Goal: Task Accomplishment & Management: Complete application form

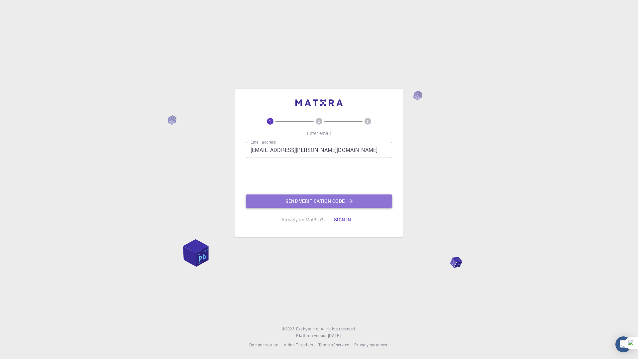
click at [288, 200] on button "Send verification code" at bounding box center [319, 201] width 146 height 13
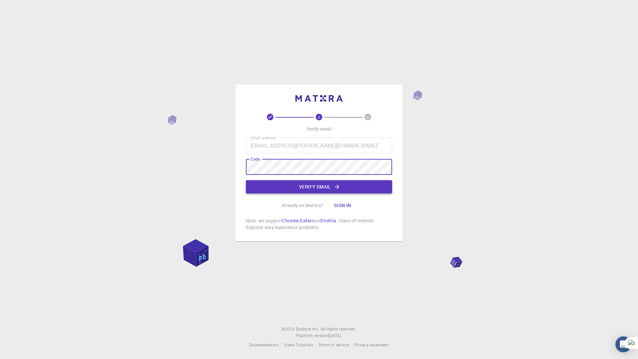
click at [265, 185] on button "Verify email" at bounding box center [319, 186] width 146 height 13
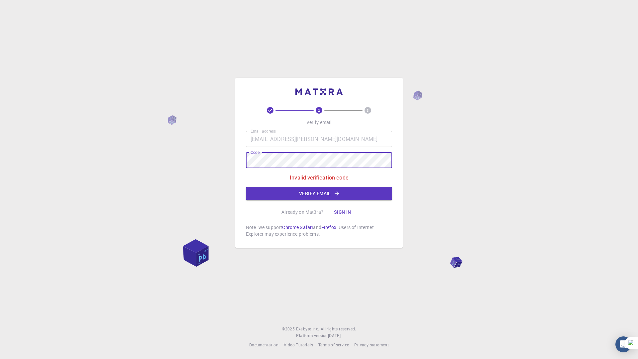
click at [224, 159] on div "2 3 Verify email Email address tafara.dube.98@gmail.com Email address Code Code…" at bounding box center [319, 179] width 638 height 359
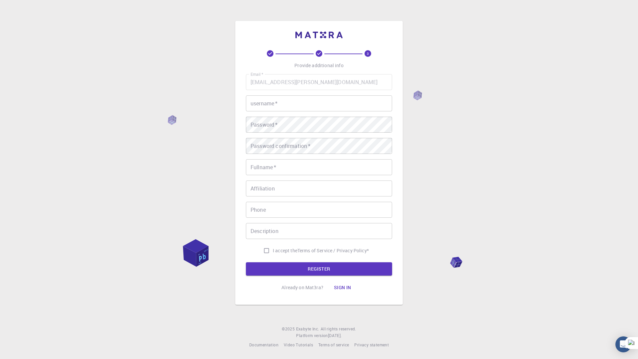
click at [292, 105] on input "username   *" at bounding box center [319, 103] width 146 height 16
type input "td98"
click at [280, 171] on input "Fullname   *" at bounding box center [319, 167] width 146 height 16
type input "[PERSON_NAME]"
type input "0637832821"
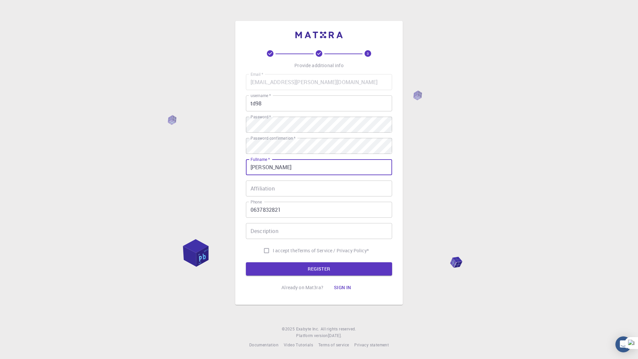
click at [285, 187] on input "Affiliation" at bounding box center [319, 189] width 146 height 16
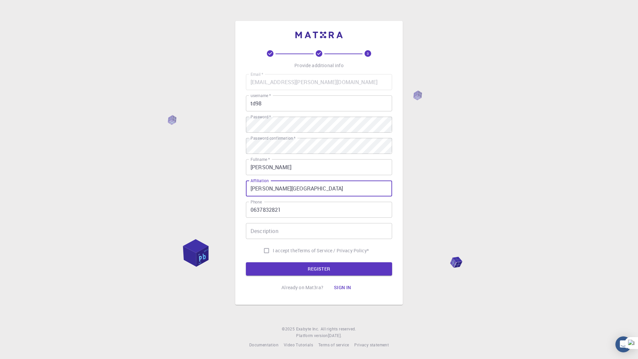
type input "Nelson Mandela University"
click at [292, 235] on input "Description" at bounding box center [319, 231] width 146 height 16
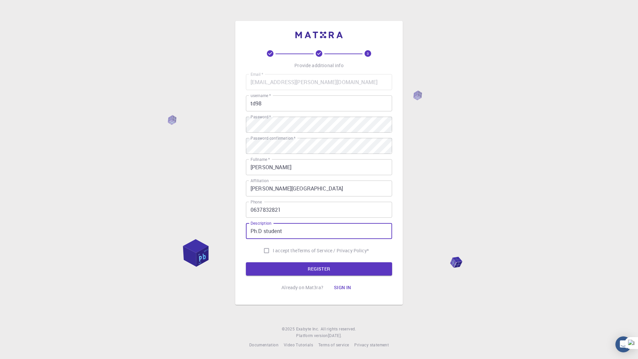
type input "Ph.D student"
click at [261, 249] on input "I accept the Terms of Service / Privacy Policy *" at bounding box center [266, 250] width 13 height 13
checkbox input "true"
click at [289, 269] on button "REGISTER" at bounding box center [319, 268] width 146 height 13
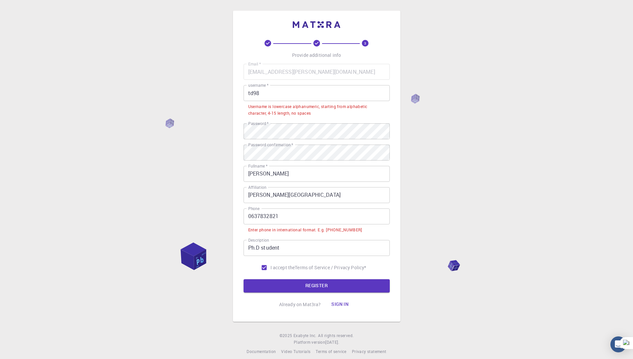
click at [250, 215] on input "0637832821" at bounding box center [317, 216] width 146 height 16
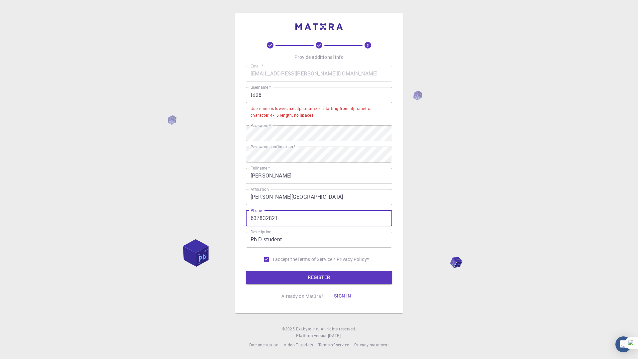
click at [251, 219] on input "637832821" at bounding box center [319, 218] width 146 height 16
type input "+27637832821"
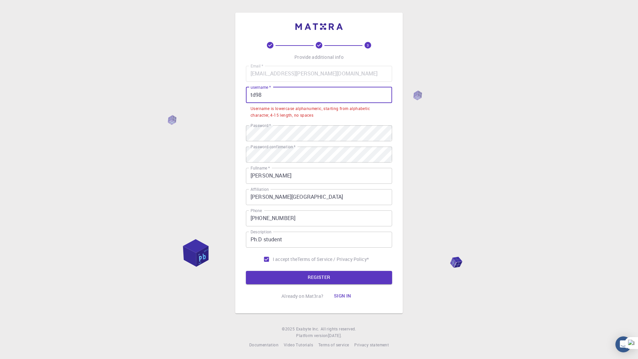
click at [253, 95] on input "td98" at bounding box center [319, 95] width 146 height 16
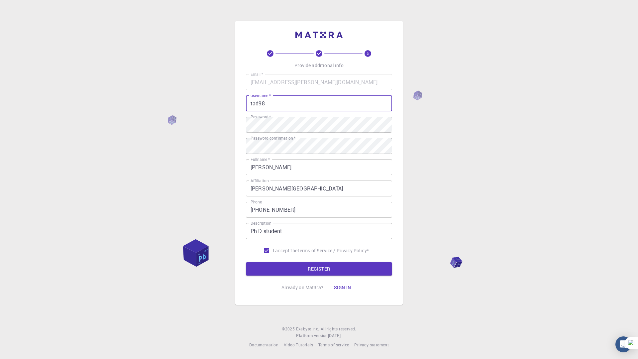
click at [259, 103] on input "tad98" at bounding box center [319, 103] width 146 height 16
type input "taf98"
click at [302, 269] on button "REGISTER" at bounding box center [319, 268] width 146 height 13
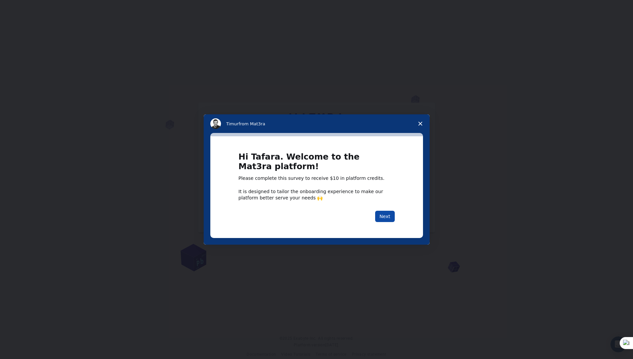
click at [383, 214] on button "Next" at bounding box center [385, 216] width 20 height 11
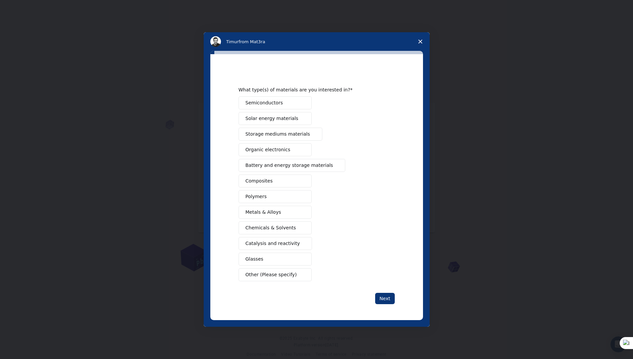
click at [253, 195] on span "Polymers" at bounding box center [256, 196] width 21 height 7
click at [268, 270] on button "Other (Please specify)" at bounding box center [275, 274] width 73 height 13
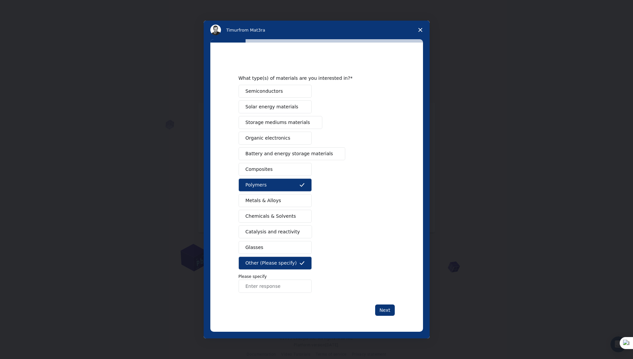
click at [266, 286] on input "Enter response" at bounding box center [275, 286] width 73 height 13
type input "Ligands"
click at [251, 216] on span "Chemicals & Solvents" at bounding box center [271, 216] width 51 height 7
click at [387, 312] on button "Next" at bounding box center [385, 310] width 20 height 11
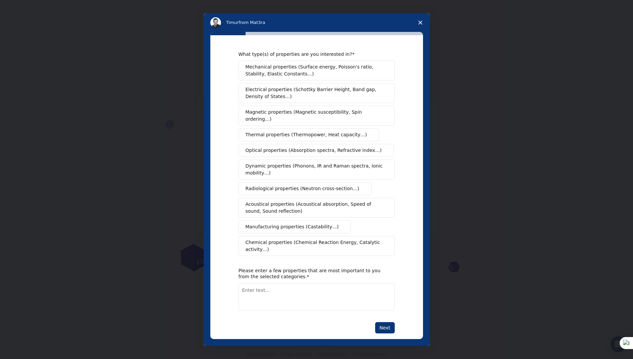
click at [299, 239] on span "Chemical properties (Chemical Reaction Energy, Catalytic activity…)" at bounding box center [315, 246] width 138 height 14
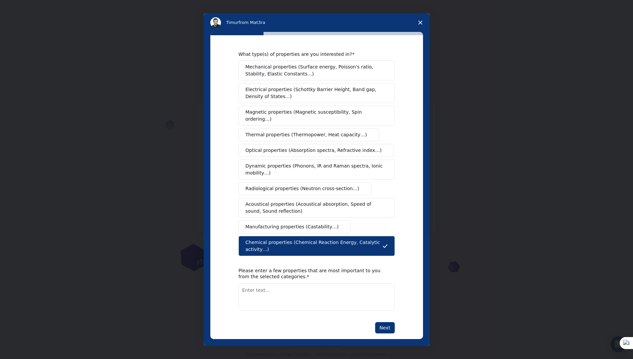
click at [272, 283] on textarea "Enter text..." at bounding box center [317, 296] width 156 height 27
type textarea "Ligand selectivity towards rare earth elements"
click at [390, 322] on button "Next" at bounding box center [385, 327] width 20 height 11
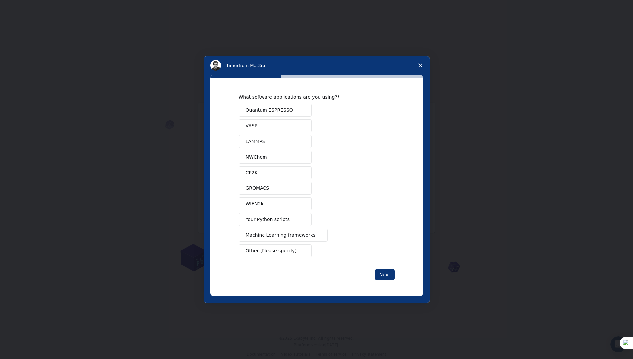
click at [263, 156] on span "NWChem" at bounding box center [257, 157] width 22 height 7
click at [271, 107] on span "Quantum ESPRESSO" at bounding box center [270, 110] width 48 height 7
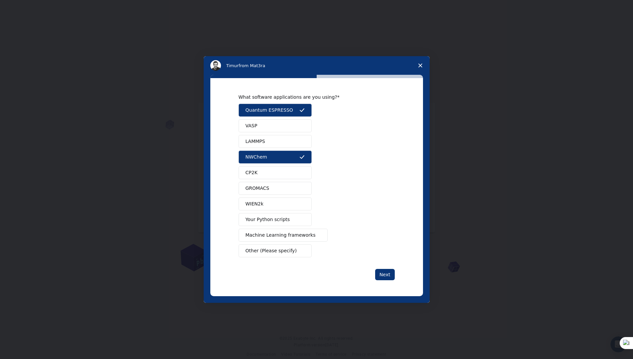
click at [268, 232] on span "Machine Learning frameworks" at bounding box center [281, 235] width 70 height 7
click at [273, 222] on span "Your Python scripts" at bounding box center [268, 219] width 45 height 7
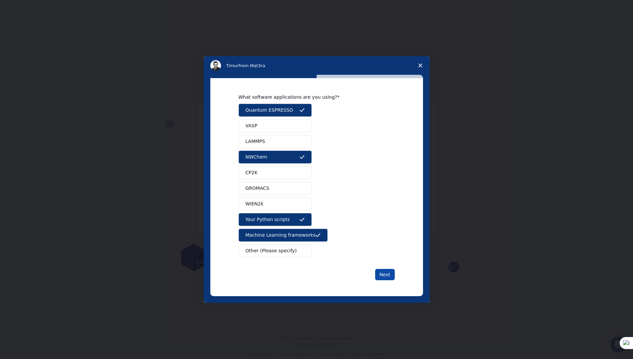
click at [379, 274] on button "Next" at bounding box center [385, 274] width 20 height 11
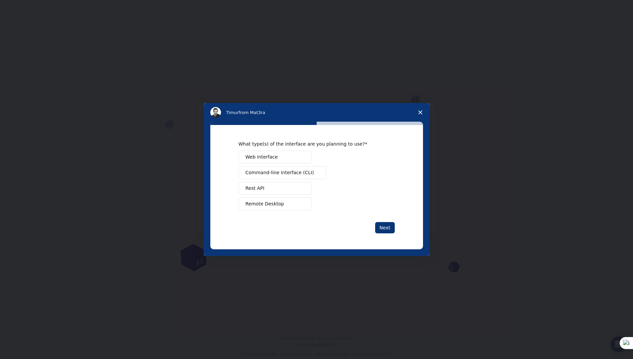
click at [263, 152] on button "Web interface" at bounding box center [275, 157] width 73 height 13
click at [385, 228] on button "Next" at bounding box center [385, 227] width 20 height 11
click at [251, 170] on span "Perform research" at bounding box center [266, 172] width 40 height 7
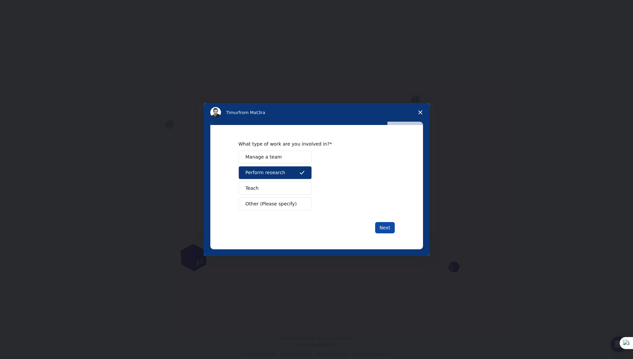
click at [383, 223] on button "Next" at bounding box center [385, 227] width 20 height 11
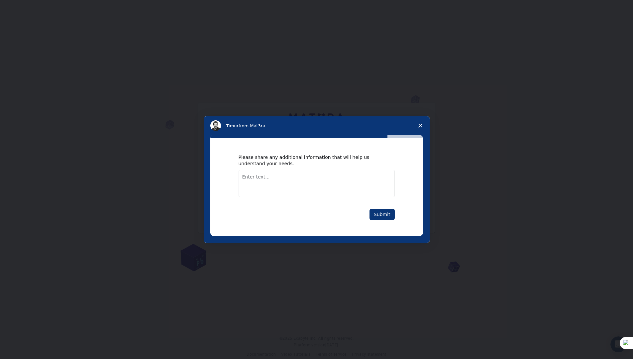
click at [247, 174] on textarea "Enter text..." at bounding box center [317, 183] width 156 height 27
type textarea "Effect of size on ligand selectivity"
click at [379, 214] on button "Submit" at bounding box center [382, 214] width 25 height 11
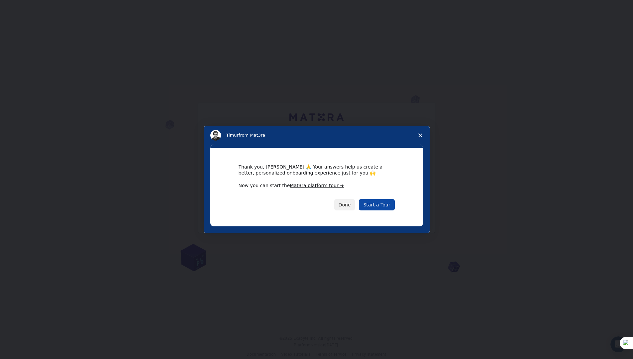
click at [375, 207] on link "Start a Tour" at bounding box center [377, 204] width 36 height 11
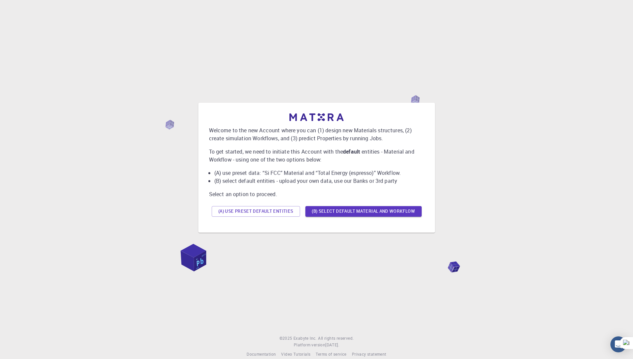
click at [202, 148] on div "Welcome to the new Account where you can (1) design new Materials structures, (…" at bounding box center [317, 168] width 237 height 130
click at [272, 210] on button "(A) Use preset default entities" at bounding box center [256, 211] width 88 height 11
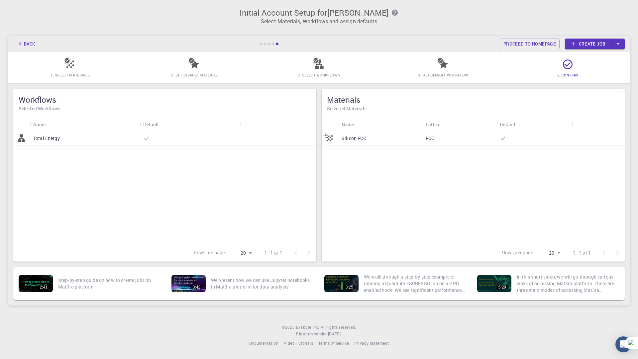
click at [105, 142] on div "Total Energy" at bounding box center [85, 138] width 110 height 15
